Goal: Check status

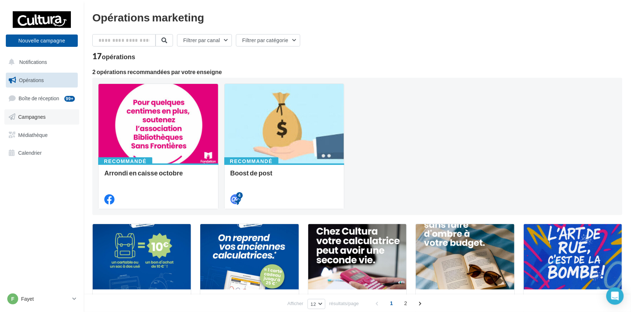
click at [29, 116] on span "Campagnes" at bounding box center [32, 117] width 28 height 6
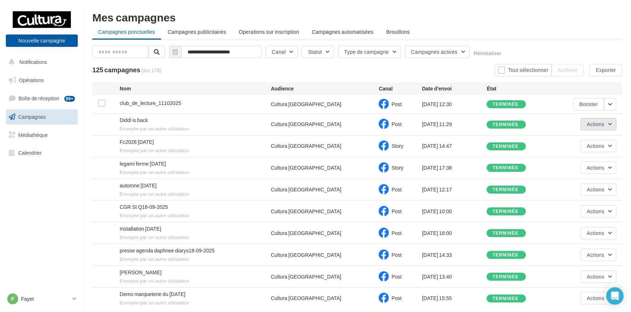
click at [612, 124] on button "Actions" at bounding box center [599, 124] width 36 height 12
click at [568, 142] on button "Voir les résultats" at bounding box center [580, 141] width 73 height 19
